Goal: Check status: Check status

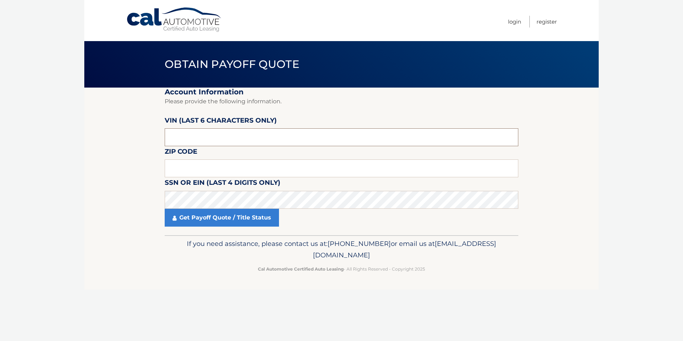
click at [248, 130] on input "text" at bounding box center [342, 137] width 354 height 18
paste input "551210"
type input "551210"
click at [183, 171] on input "text" at bounding box center [342, 168] width 354 height 18
click at [185, 171] on input "8810" at bounding box center [342, 168] width 354 height 18
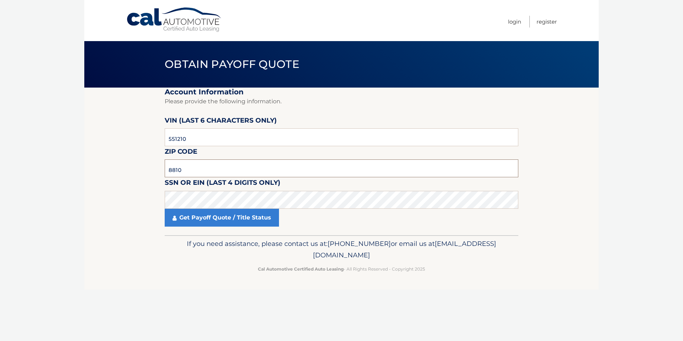
click at [185, 171] on input "8810" at bounding box center [342, 168] width 354 height 18
type input "11725"
click at [224, 219] on link "Get Payoff Quote / Title Status" at bounding box center [222, 218] width 114 height 18
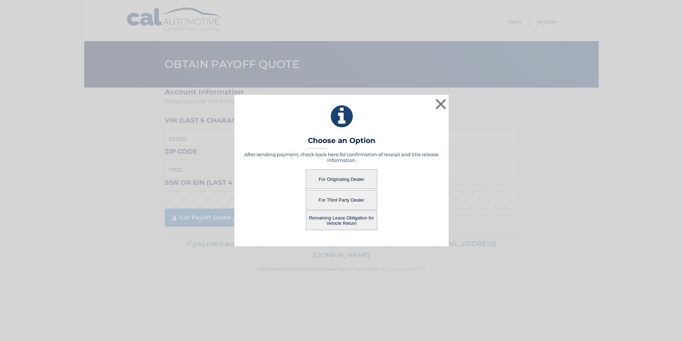
click at [356, 180] on button "For Originating Dealer" at bounding box center [341, 179] width 71 height 20
click at [350, 178] on button "For Originating Dealer" at bounding box center [341, 179] width 71 height 20
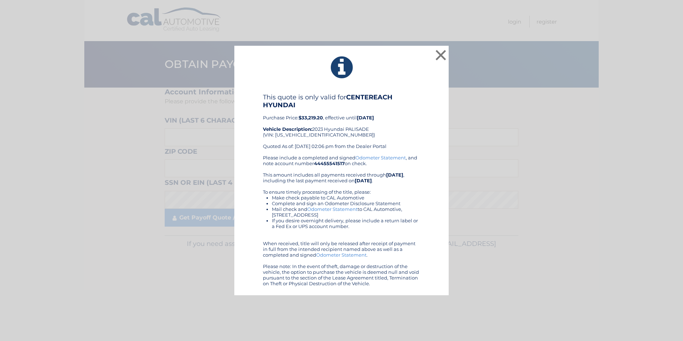
click at [301, 137] on div "This quote is only valid for CENTEREACH HYUNDAI Purchase Price: $33,219.20 , ef…" at bounding box center [341, 123] width 157 height 61
copy div "KM8R3DGE5PU551210"
click at [301, 136] on div "This quote is only valid for CENTEREACH HYUNDAI Purchase Price: $33,219.20 , ef…" at bounding box center [341, 123] width 157 height 61
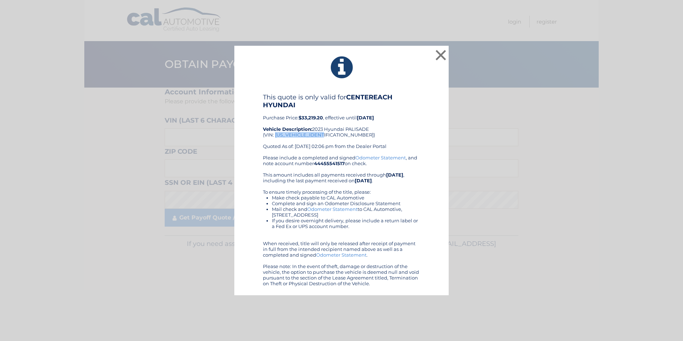
copy div "KM8R3DGE5PU551210"
click at [407, 163] on div "Please include a completed and signed Odometer Statement , and note account num…" at bounding box center [341, 221] width 157 height 132
